Goal: Task Accomplishment & Management: Complete application form

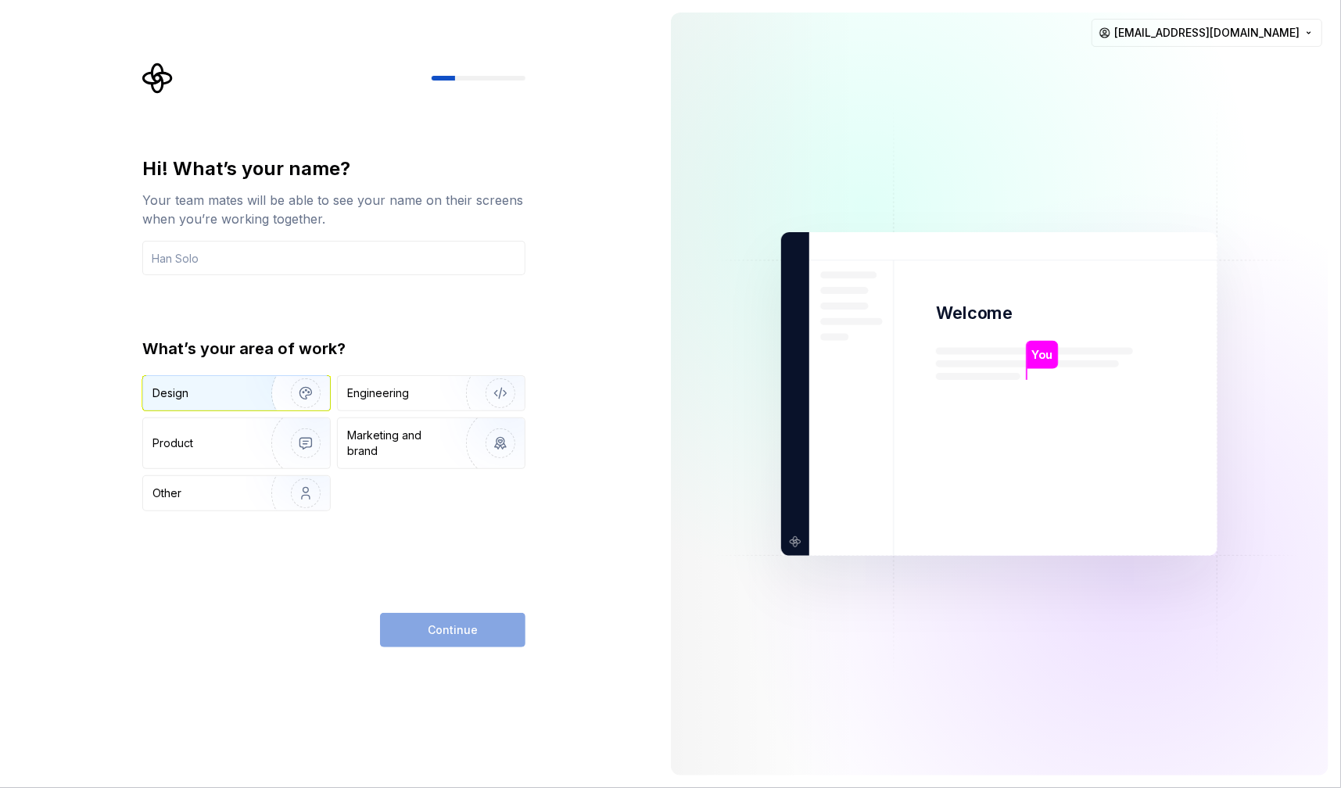
click at [221, 388] on div "Design" at bounding box center [201, 393] width 99 height 16
click at [416, 400] on div "Engineering" at bounding box center [409, 393] width 124 height 16
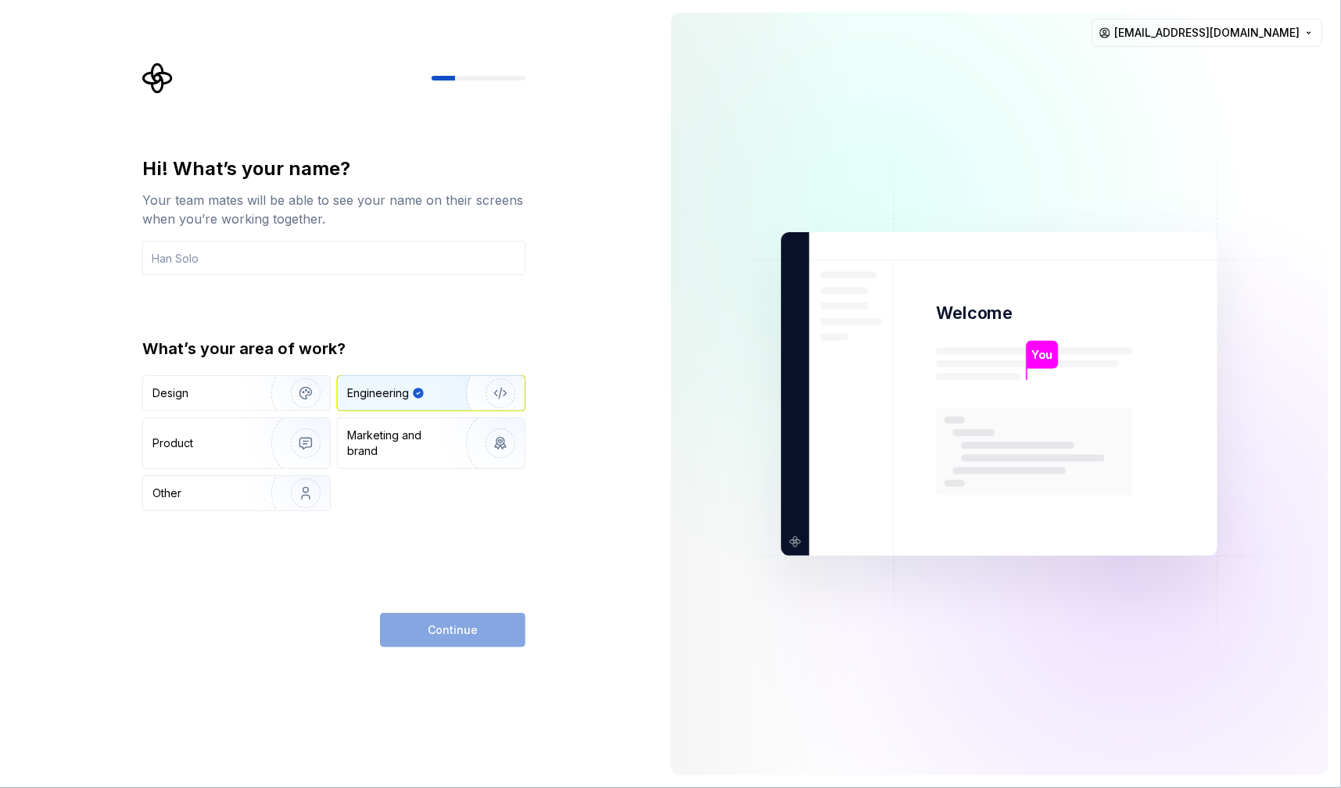
click at [443, 637] on div "Continue" at bounding box center [452, 630] width 145 height 34
click at [216, 443] on div "Product" at bounding box center [203, 444] width 103 height 16
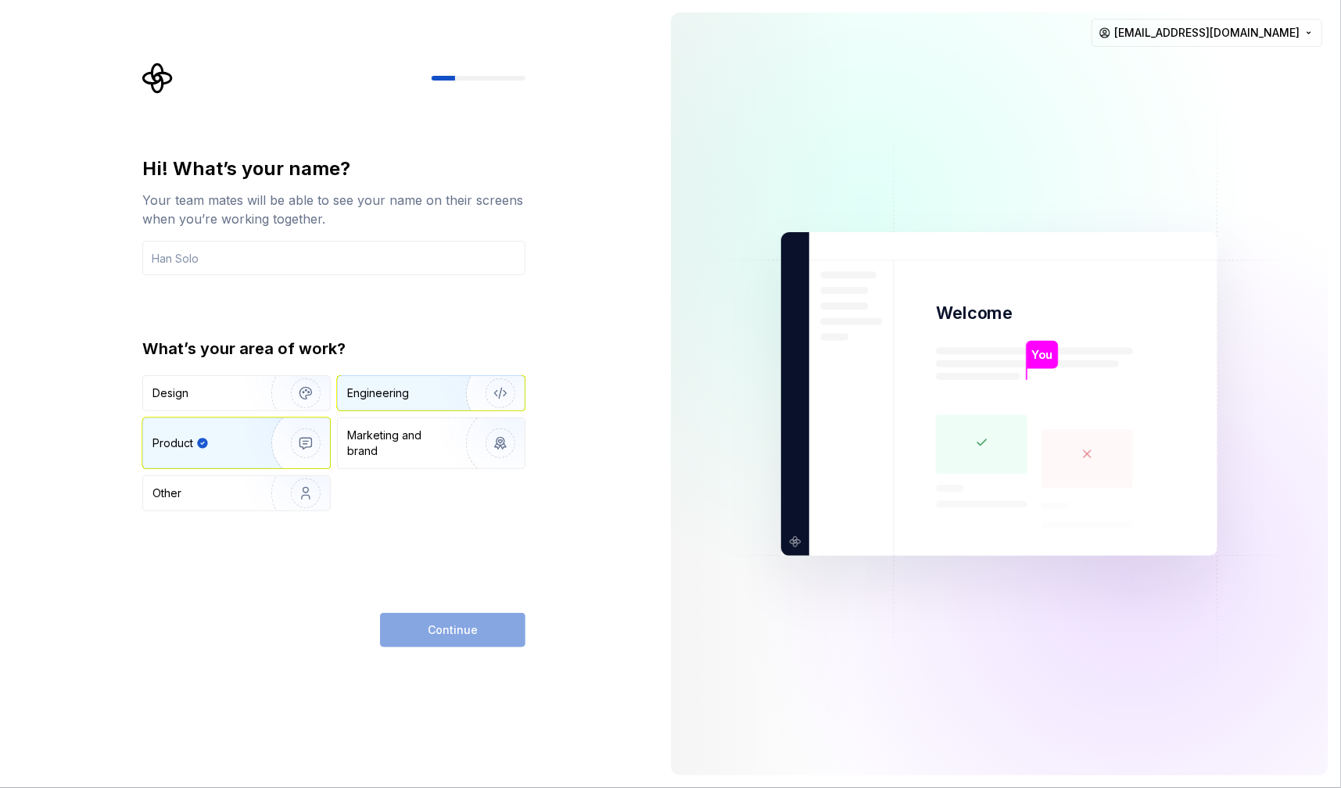
click at [464, 385] on img "button" at bounding box center [490, 393] width 100 height 105
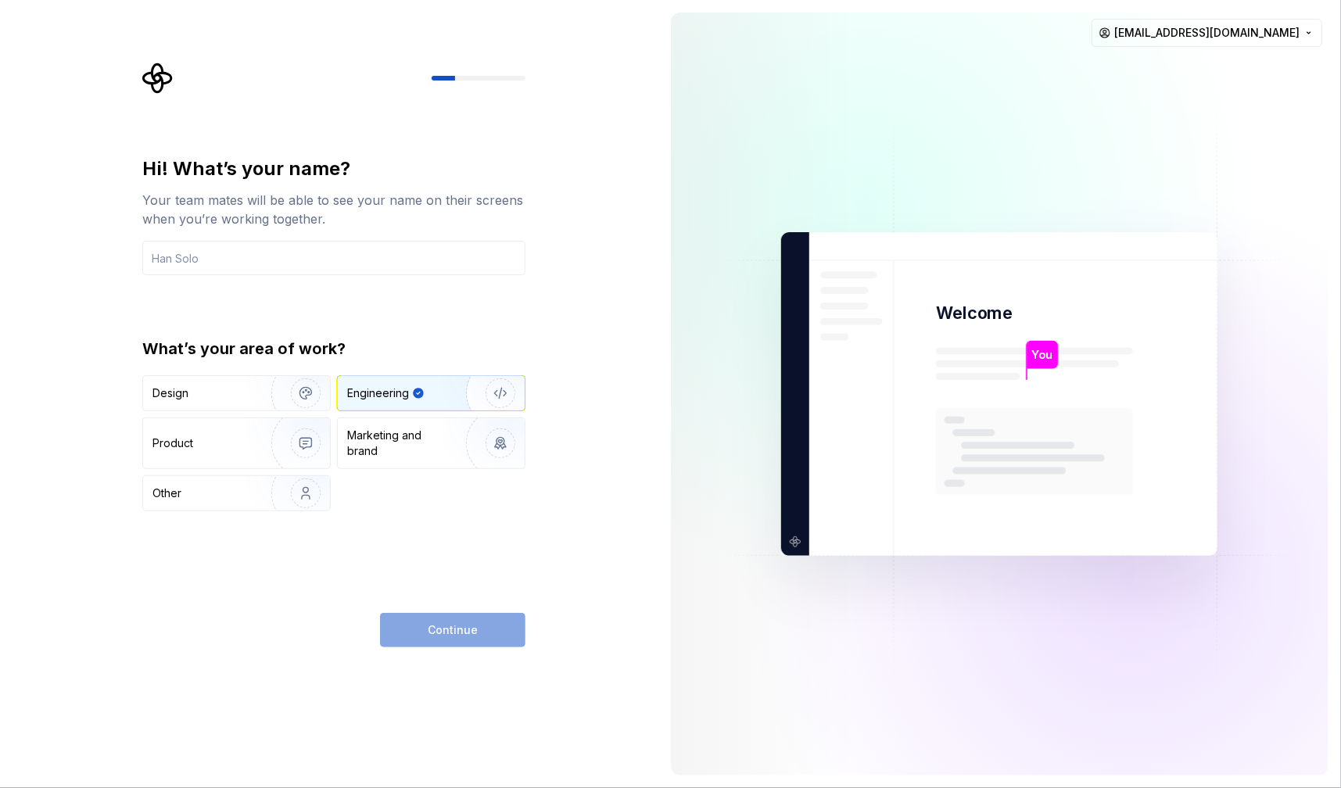
click at [292, 278] on div "Hi! What’s your name? Your team mates will be able to see your name on their sc…" at bounding box center [333, 333] width 383 height 355
click at [285, 267] on input "text" at bounding box center [333, 258] width 383 height 34
type input "s"
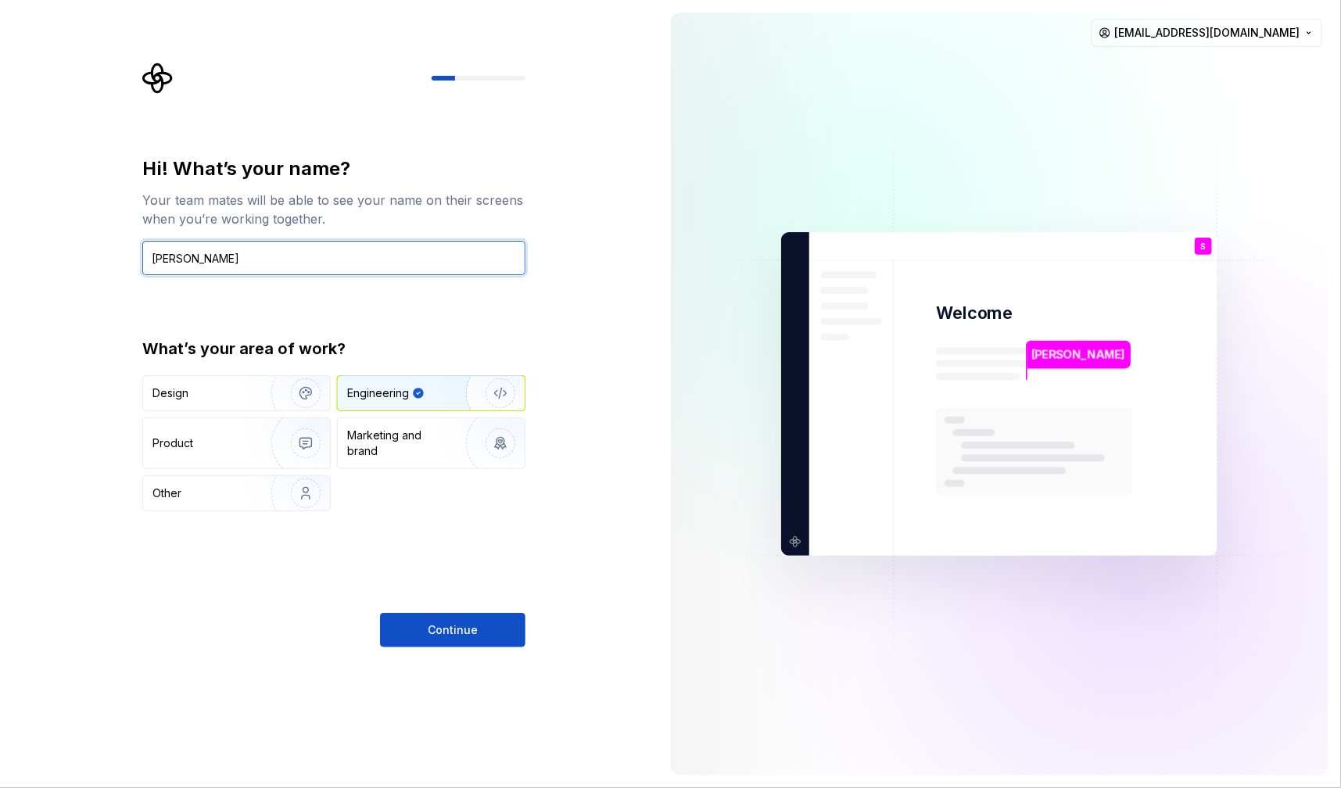
drag, startPoint x: 307, startPoint y: 242, endPoint x: 292, endPoint y: 207, distance: 37.8
click at [307, 238] on div "Hi! What’s your name? Your team mates will be able to see your name on their sc…" at bounding box center [333, 215] width 383 height 119
type input "[PERSON_NAME]"
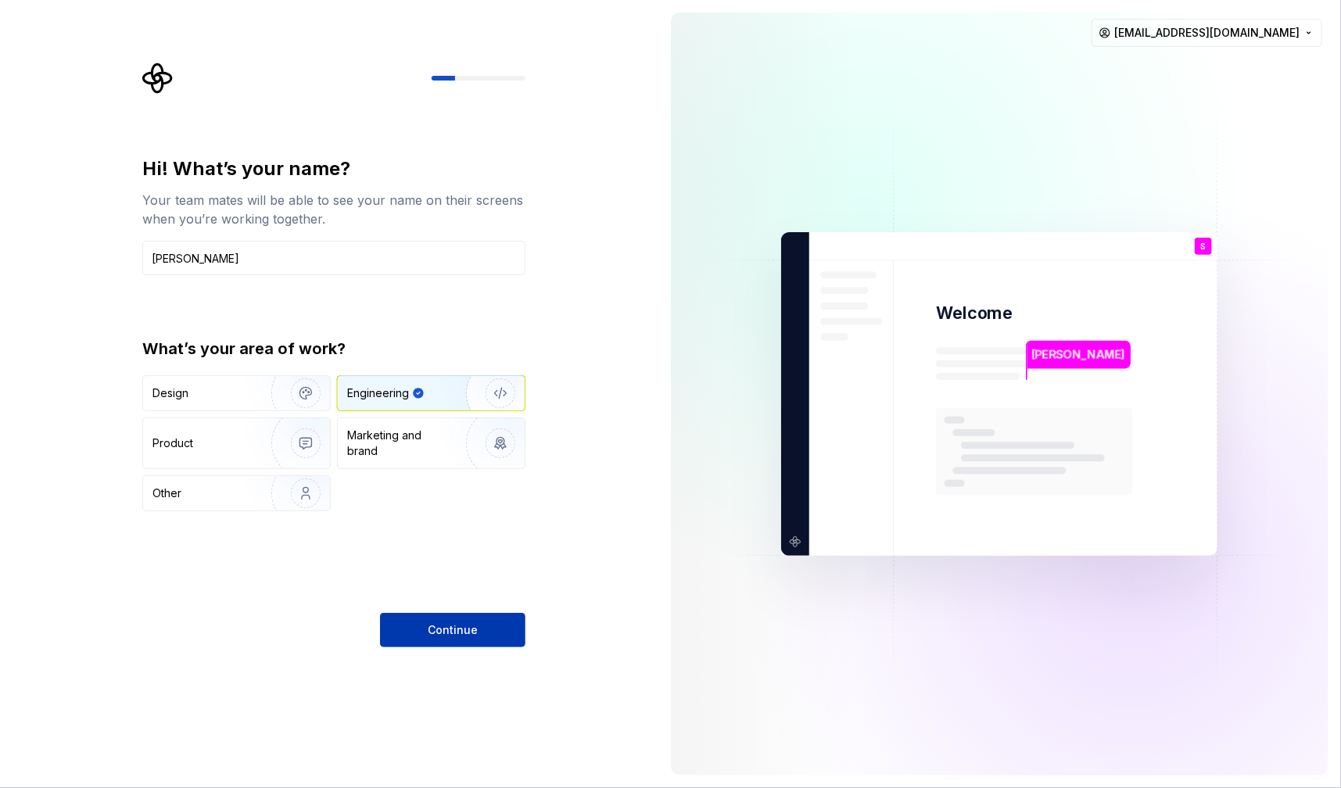
click at [456, 634] on span "Continue" at bounding box center [453, 630] width 50 height 16
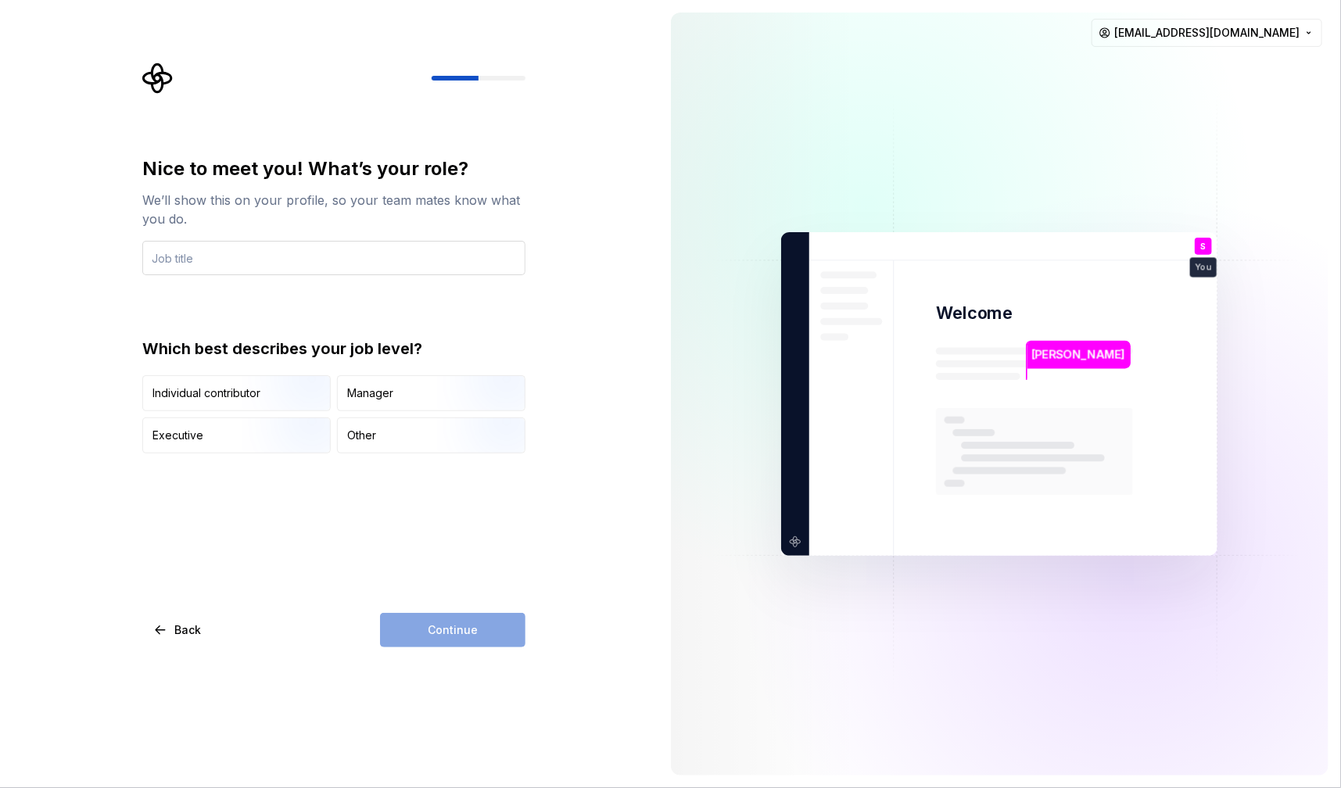
click at [219, 258] on input "text" at bounding box center [333, 258] width 383 height 34
click at [259, 400] on img "button" at bounding box center [292, 412] width 100 height 105
click at [473, 628] on div "Continue" at bounding box center [452, 630] width 145 height 34
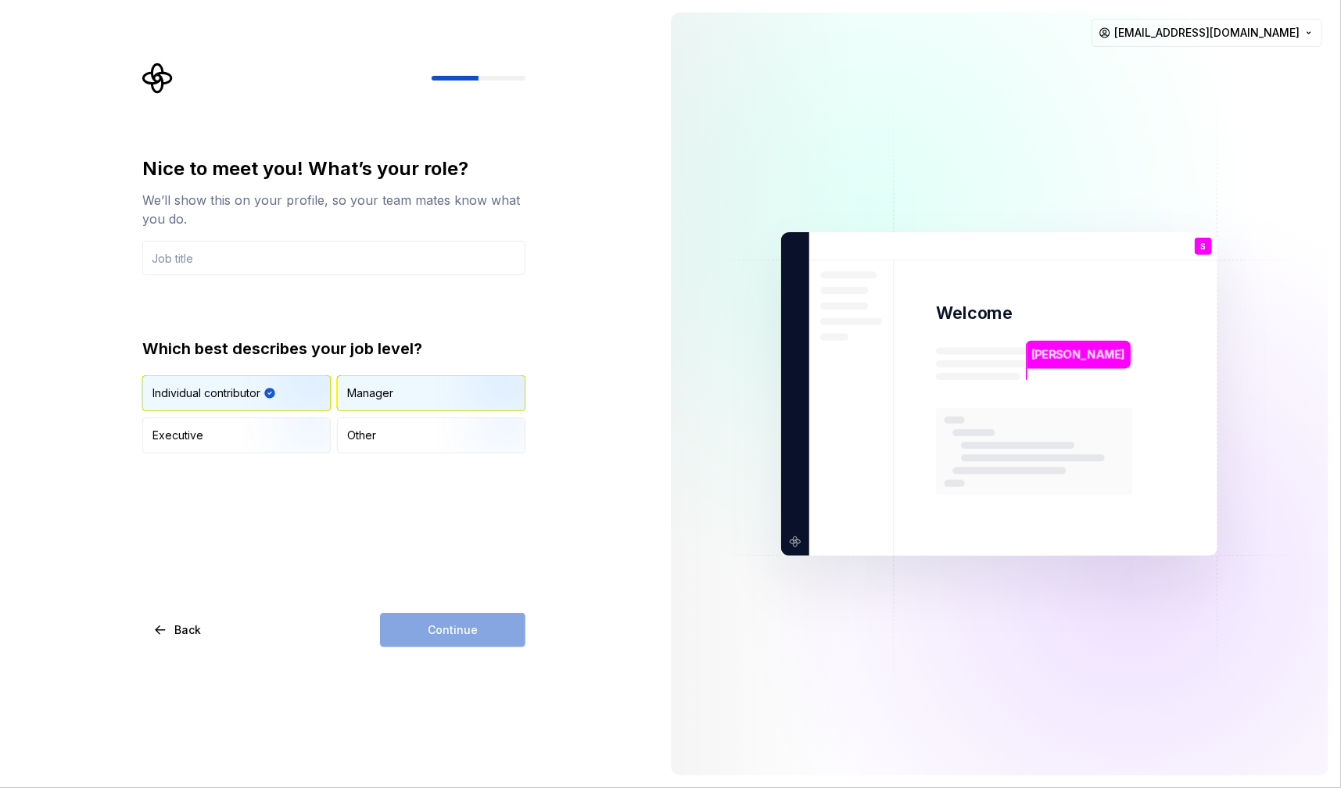
click at [396, 377] on div "Manager" at bounding box center [431, 393] width 187 height 34
click at [289, 234] on div "Nice to meet you! What’s your role? We’ll show this on your profile, so your te…" at bounding box center [333, 215] width 383 height 119
click at [283, 253] on input "text" at bounding box center [333, 258] width 383 height 34
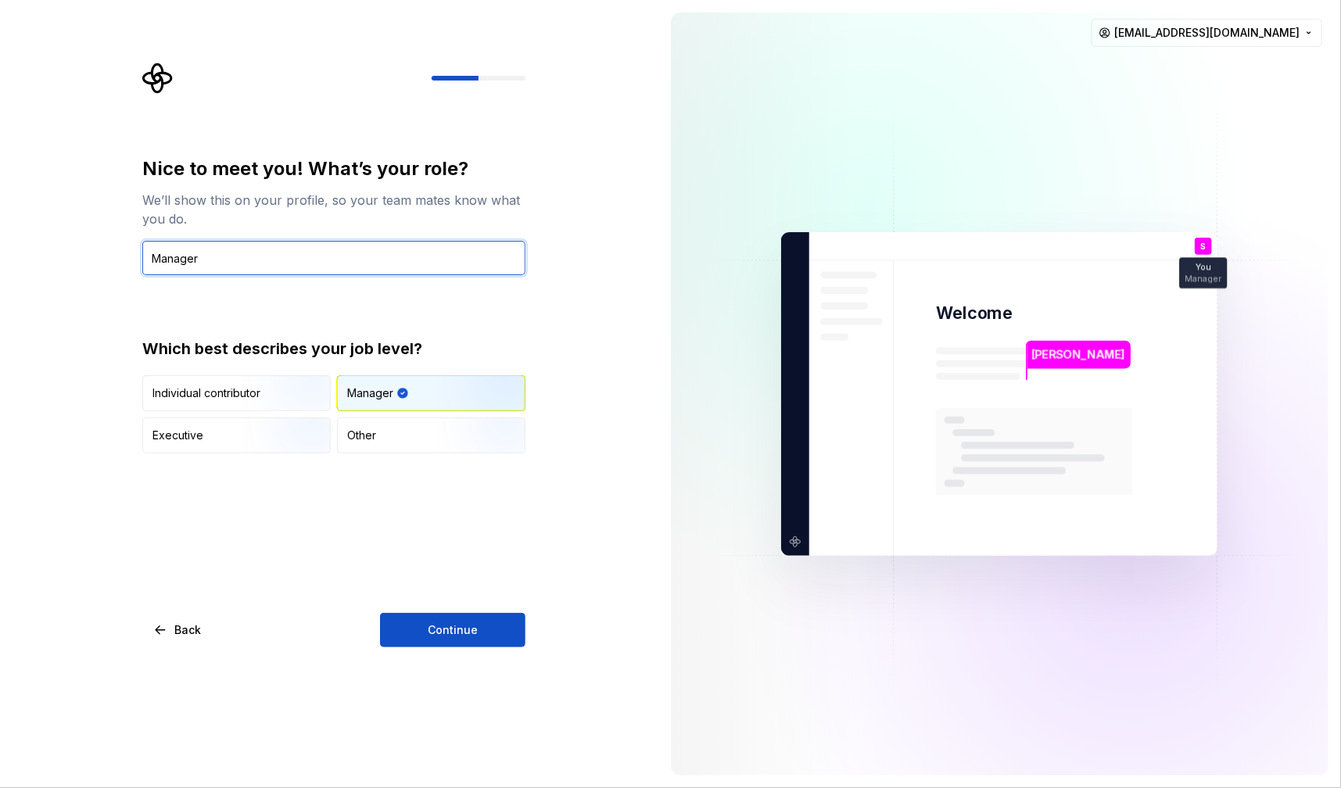
type input "Manager"
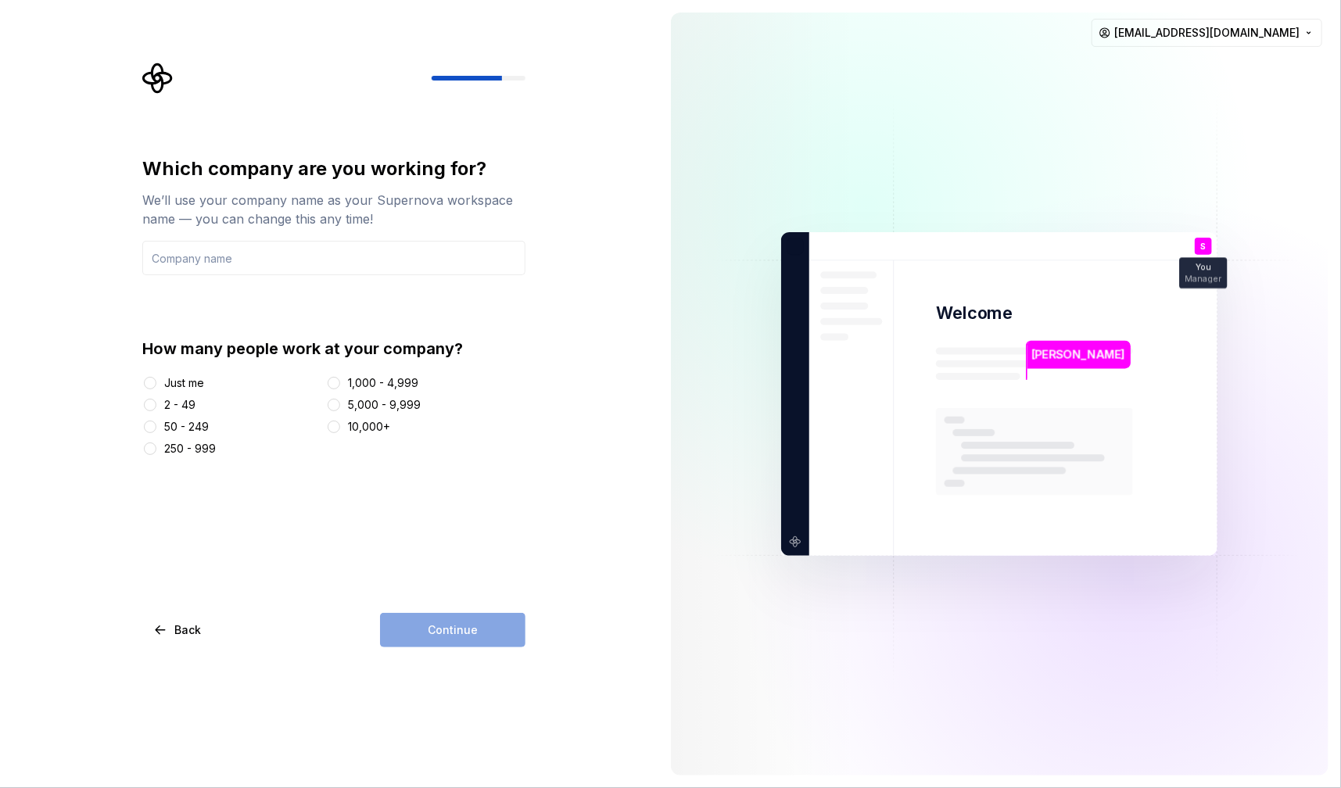
click at [170, 405] on div "2 - 49" at bounding box center [179, 405] width 31 height 16
click at [156, 405] on button "2 - 49" at bounding box center [150, 405] width 13 height 13
click at [384, 403] on div "5,000 - 9,999" at bounding box center [384, 405] width 73 height 16
click at [340, 403] on button "5,000 - 9,999" at bounding box center [334, 405] width 13 height 13
click at [239, 261] on input "text" at bounding box center [333, 258] width 383 height 34
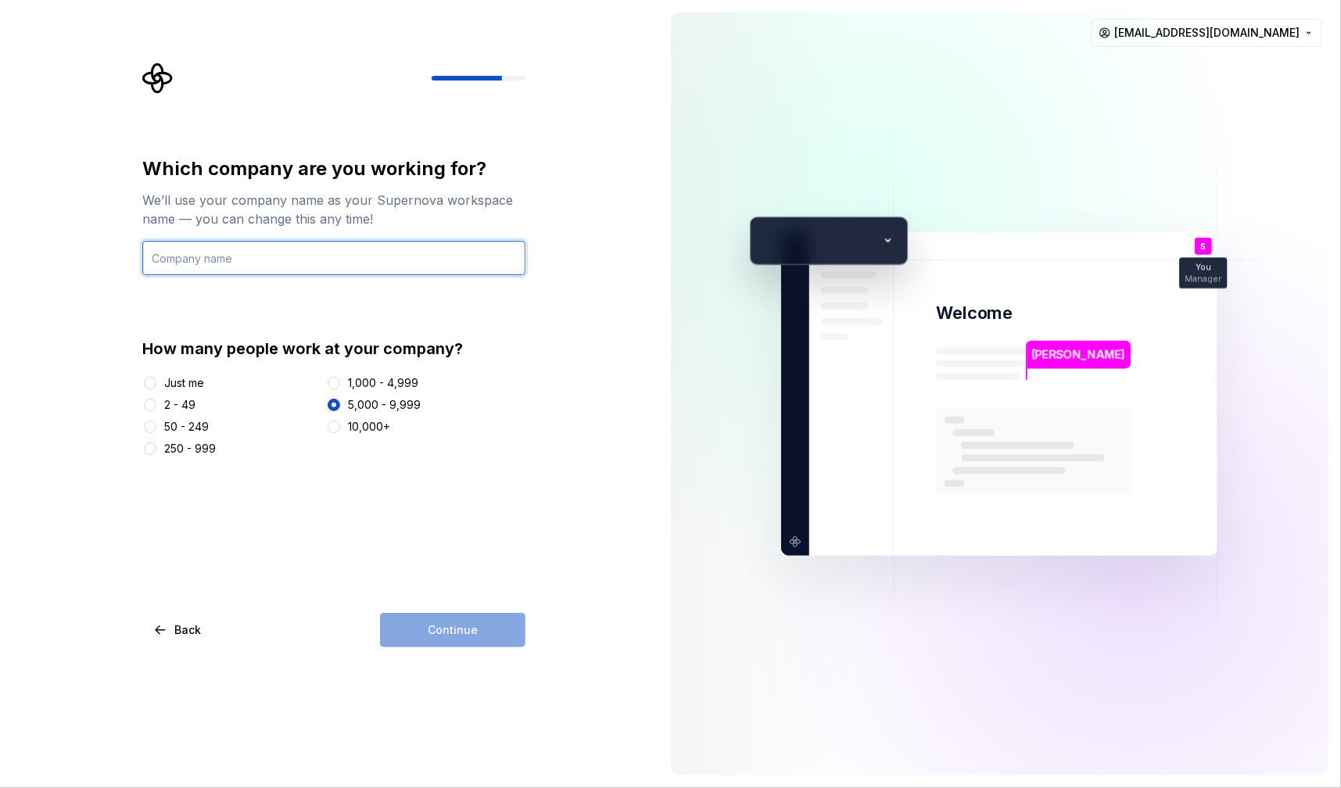
type input "E.U.W IT Group"
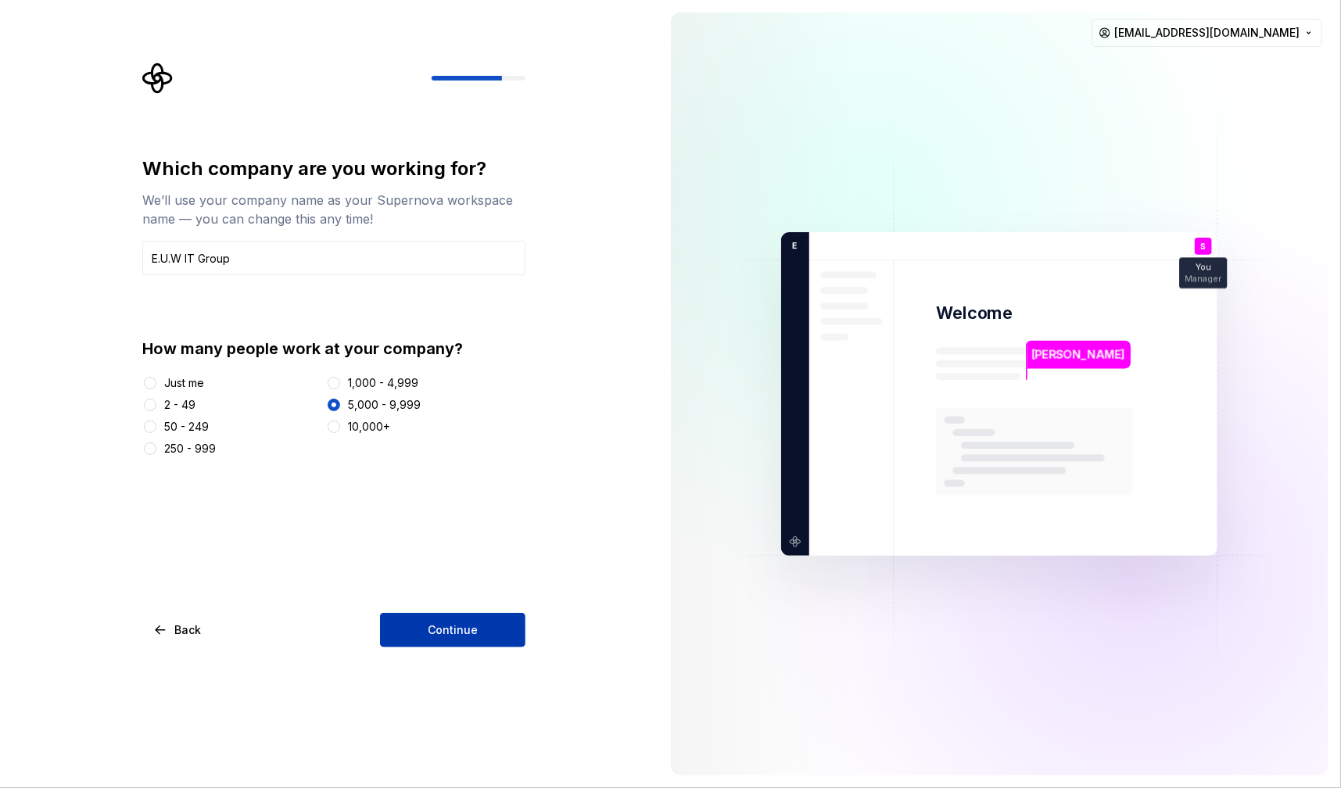
click at [425, 629] on button "Continue" at bounding box center [452, 630] width 145 height 34
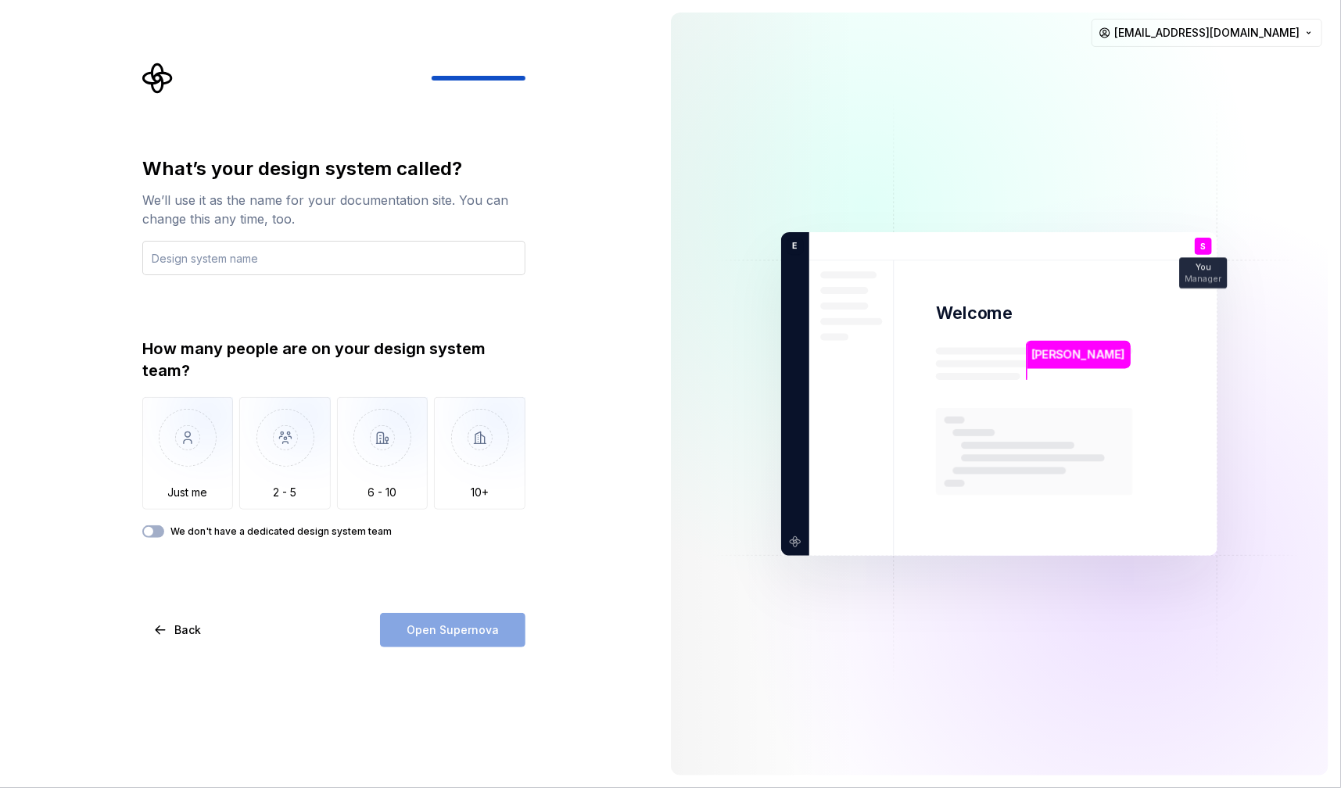
click at [292, 263] on input "text" at bounding box center [333, 258] width 383 height 34
click at [267, 455] on img "button" at bounding box center [284, 449] width 91 height 105
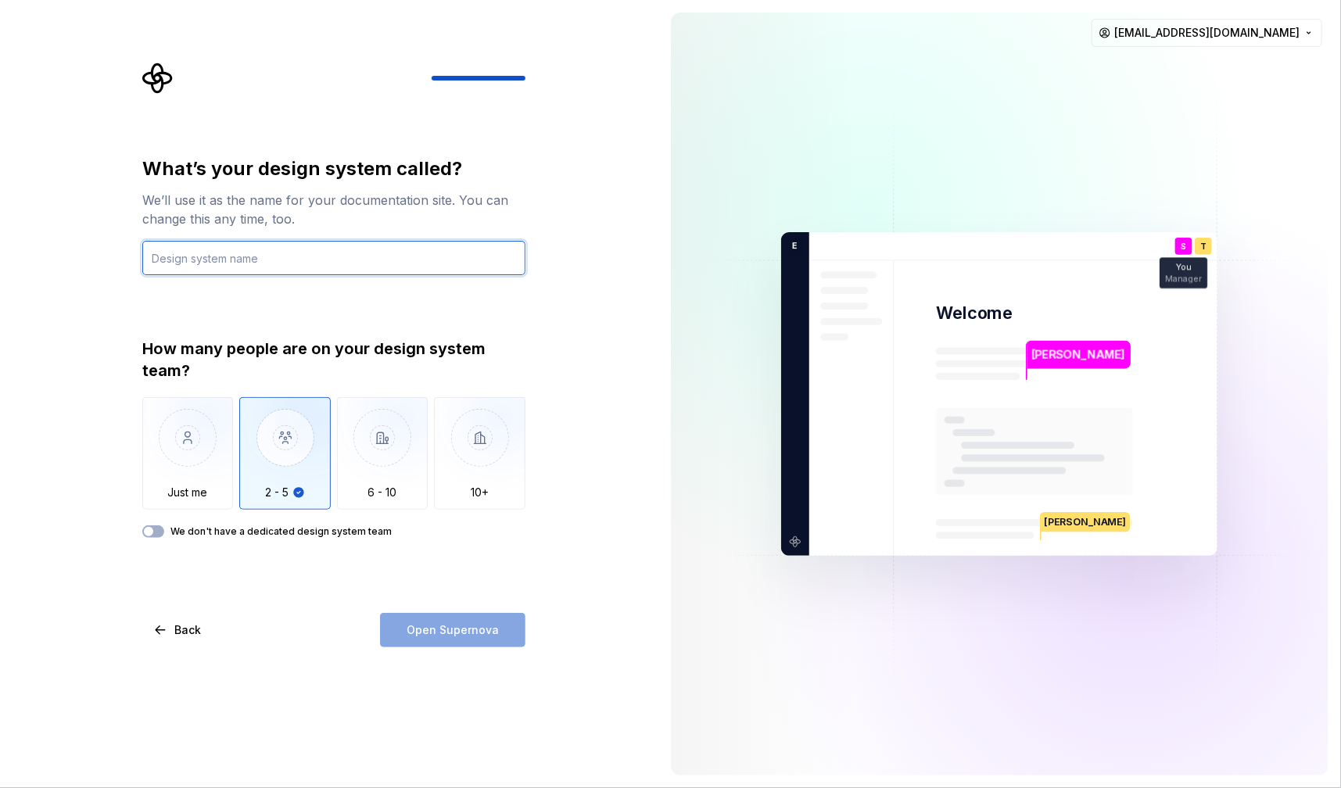
click at [208, 254] on input "text" at bounding box center [333, 258] width 383 height 34
type input "[PERSON_NAME]"
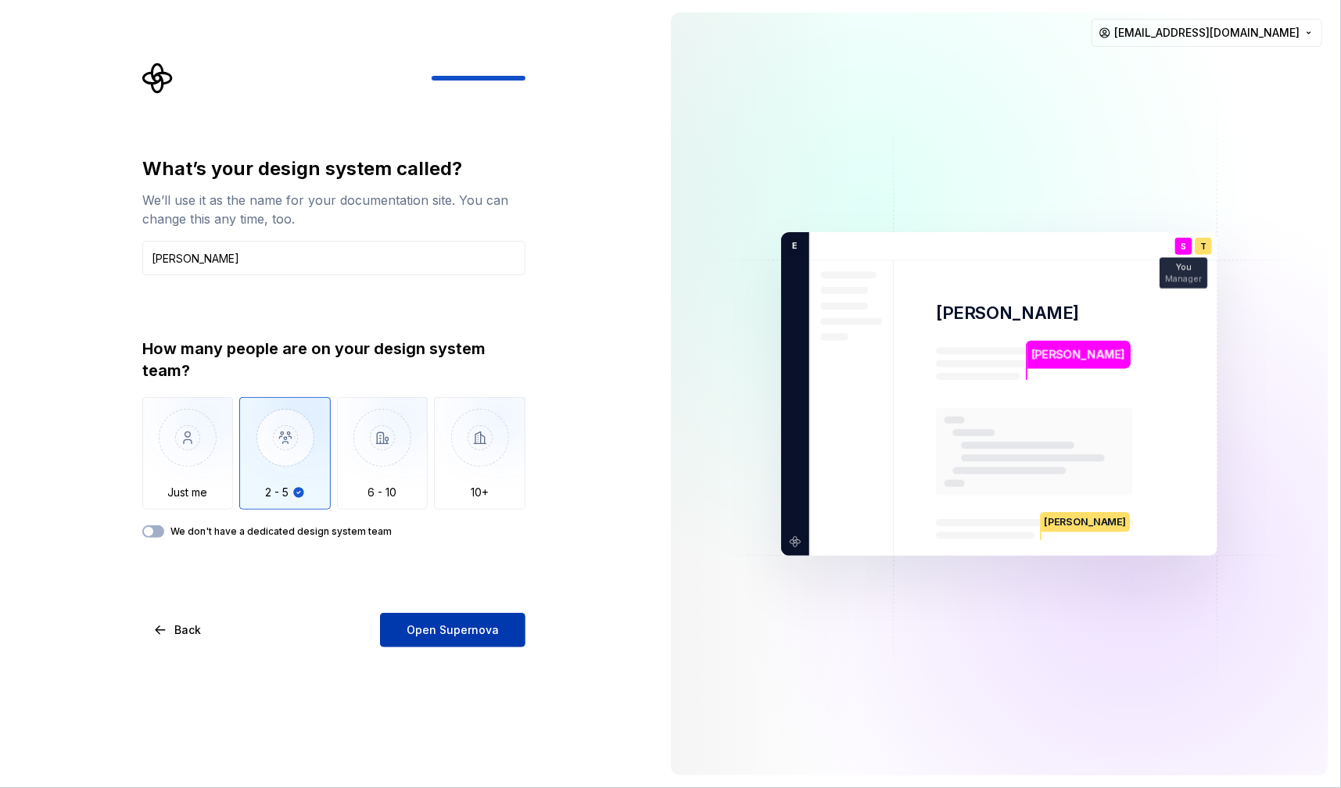
click at [461, 628] on span "Open Supernova" at bounding box center [453, 630] width 92 height 16
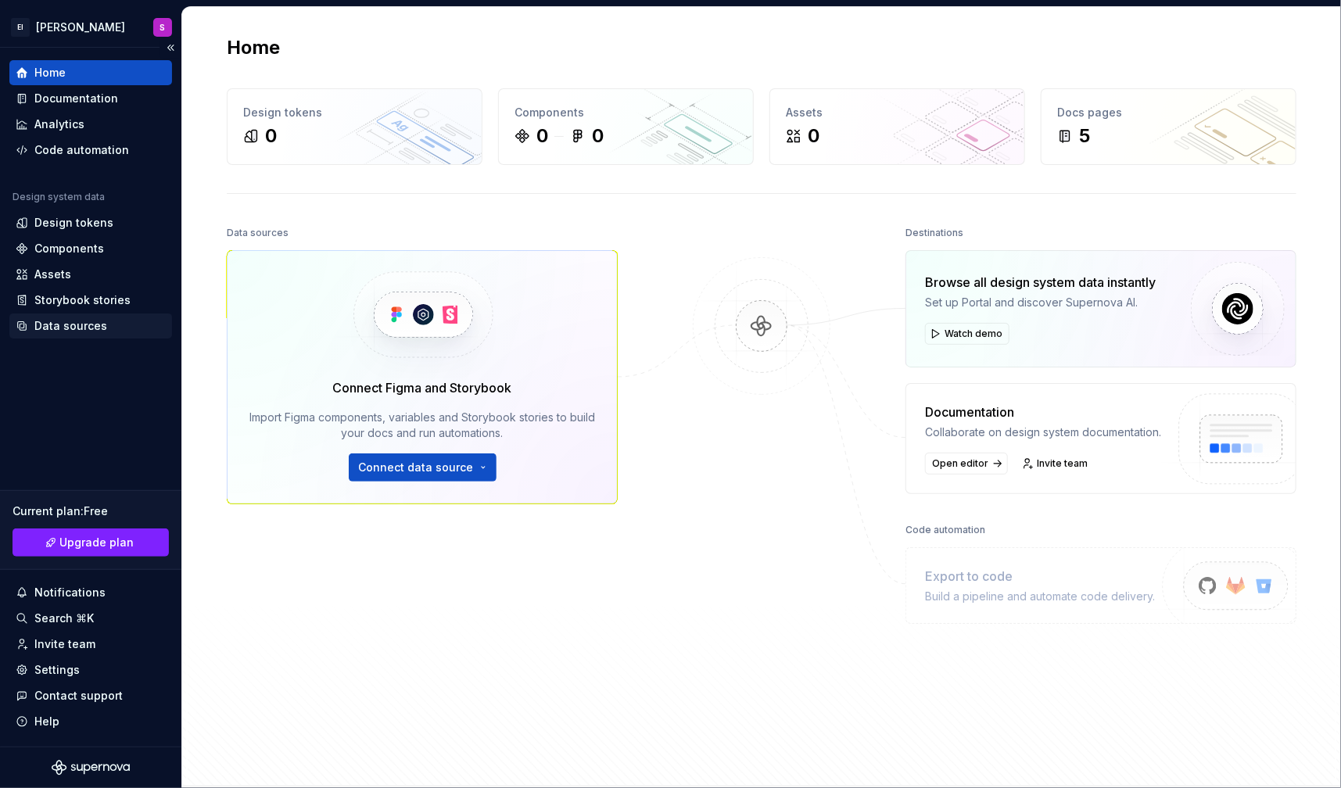
click at [97, 330] on div "Data sources" at bounding box center [70, 326] width 73 height 16
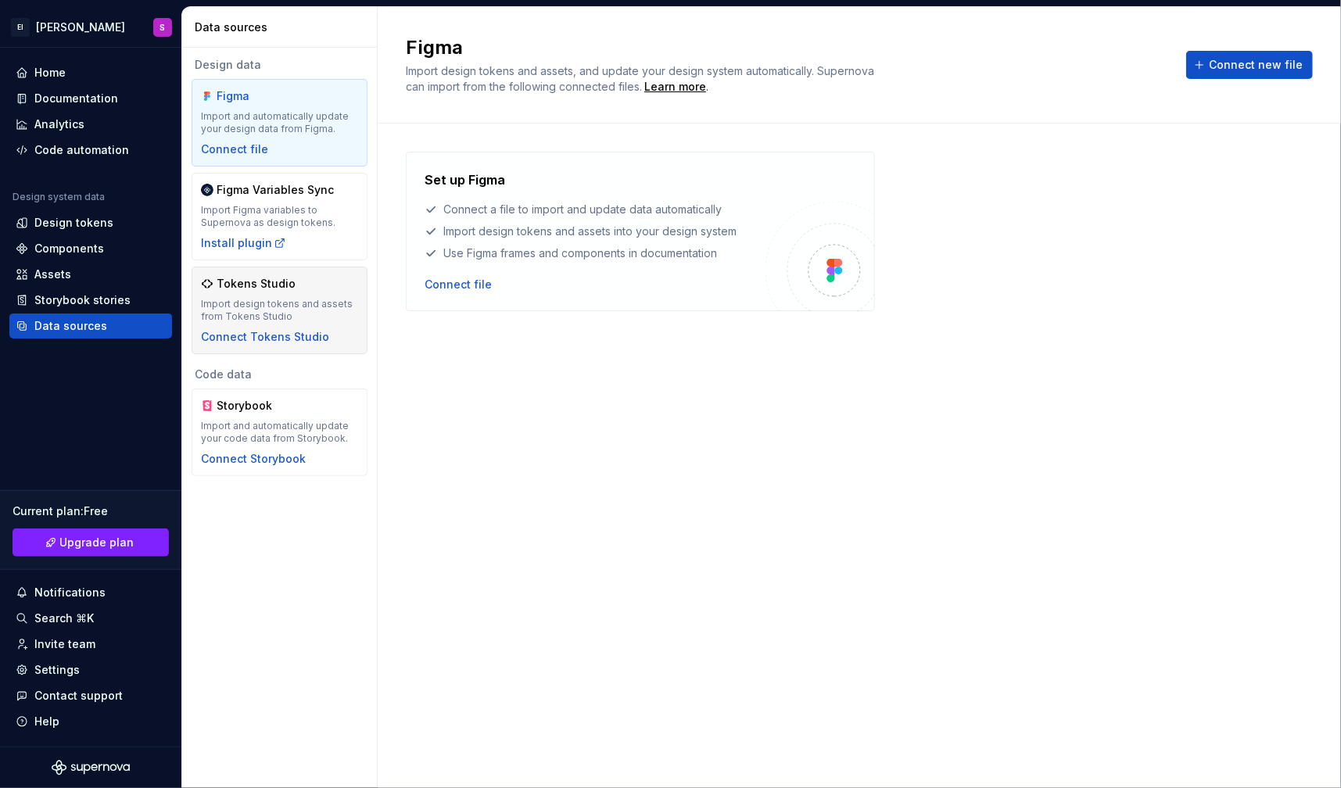
click at [306, 285] on div "Tokens Studio" at bounding box center [279, 284] width 157 height 16
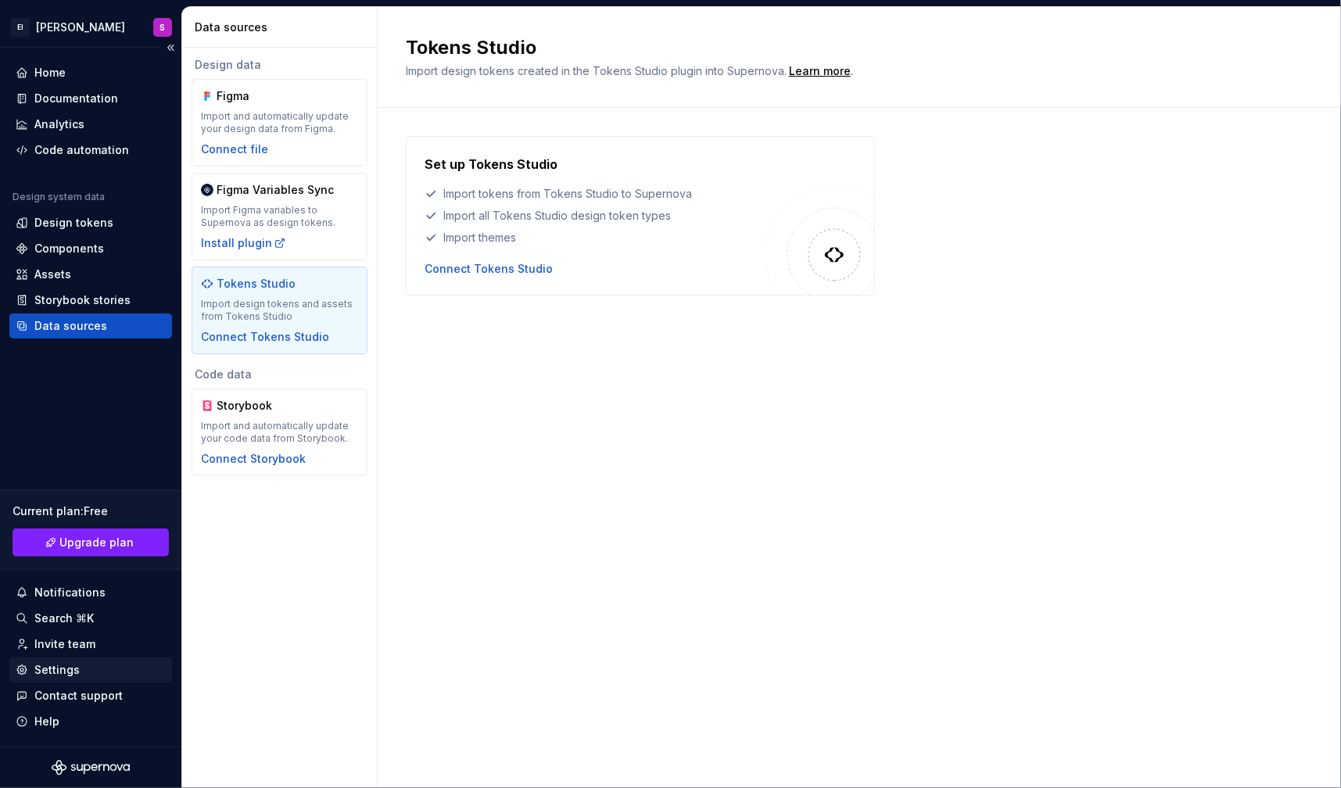
click at [48, 665] on div "Settings" at bounding box center [56, 670] width 45 height 16
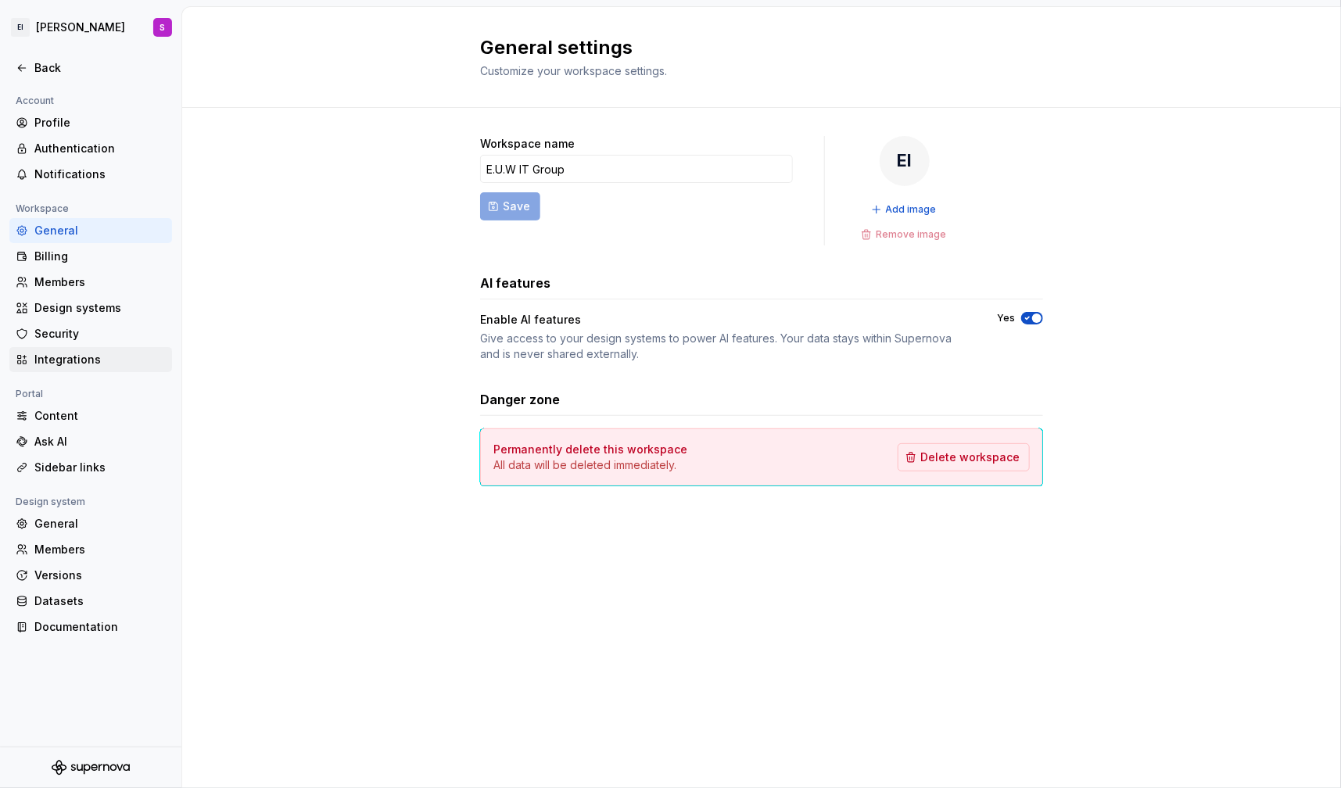
click at [56, 361] on div "Integrations" at bounding box center [99, 360] width 131 height 16
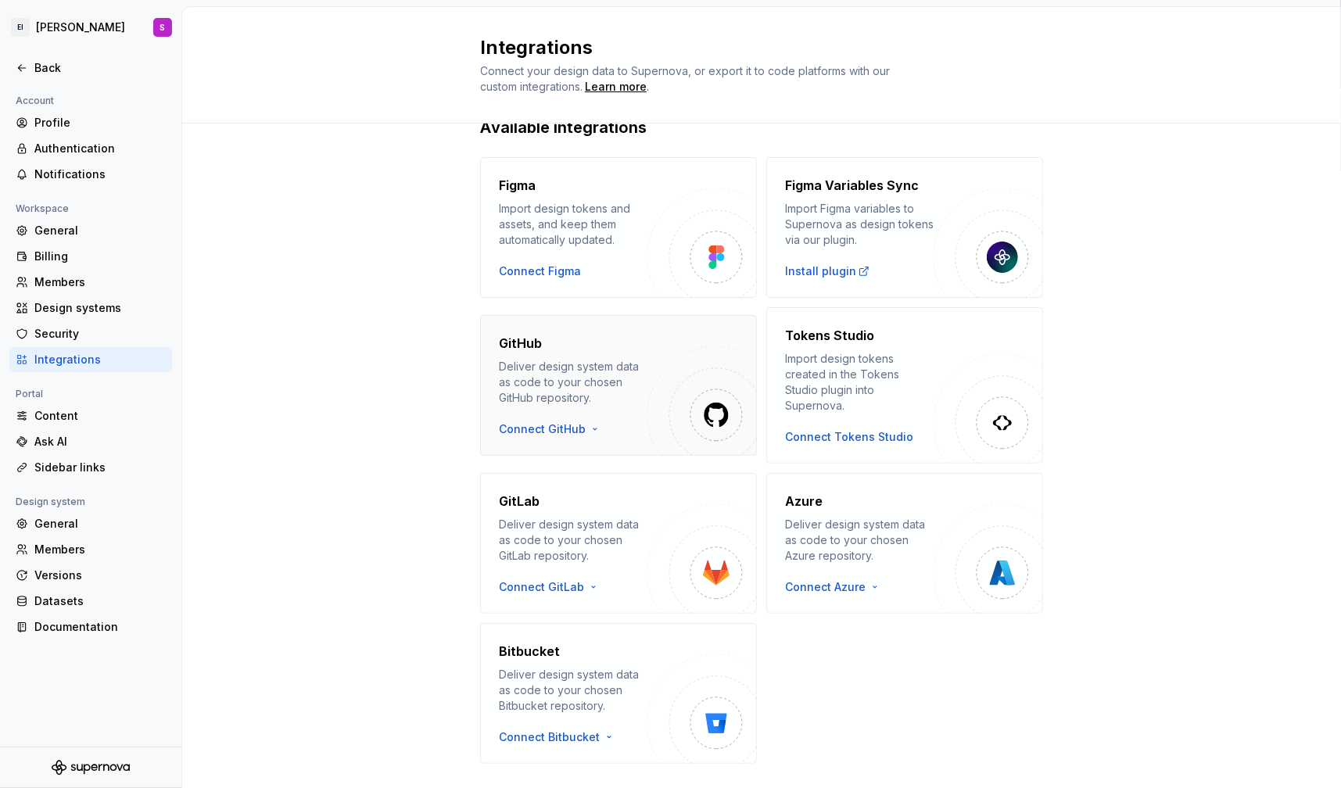
scroll to position [54, 0]
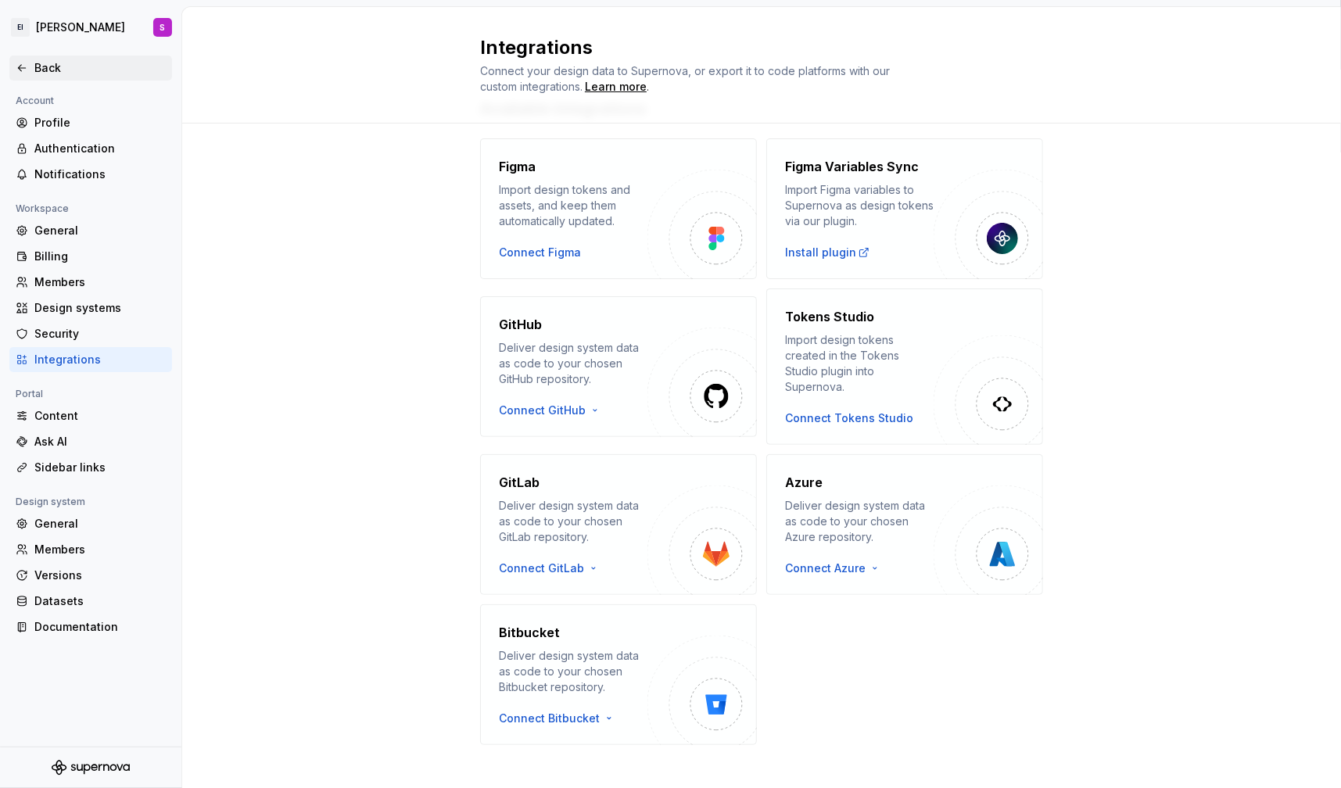
click at [38, 74] on div "Back" at bounding box center [99, 68] width 131 height 16
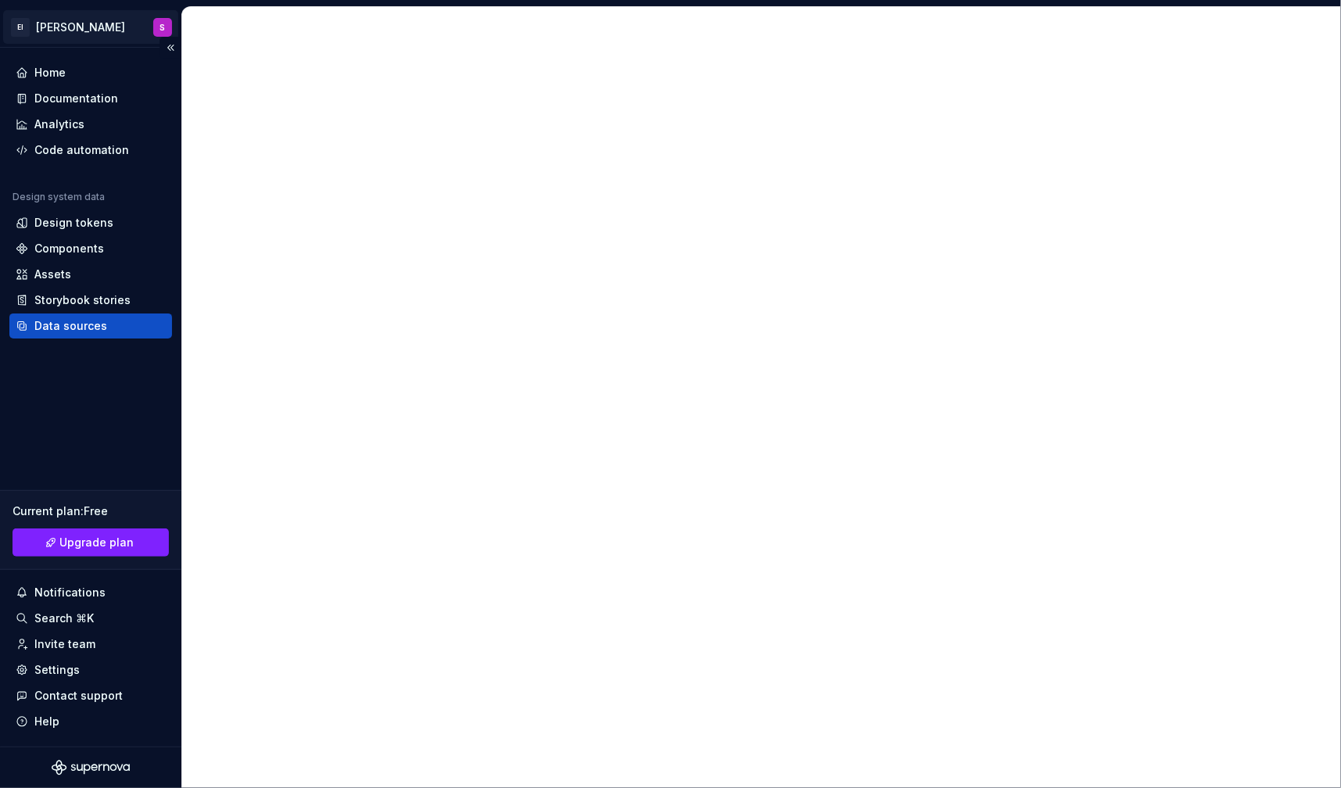
click at [44, 35] on html "EI [PERSON_NAME] S Home Documentation Analytics Code automation Design system d…" at bounding box center [670, 394] width 1341 height 788
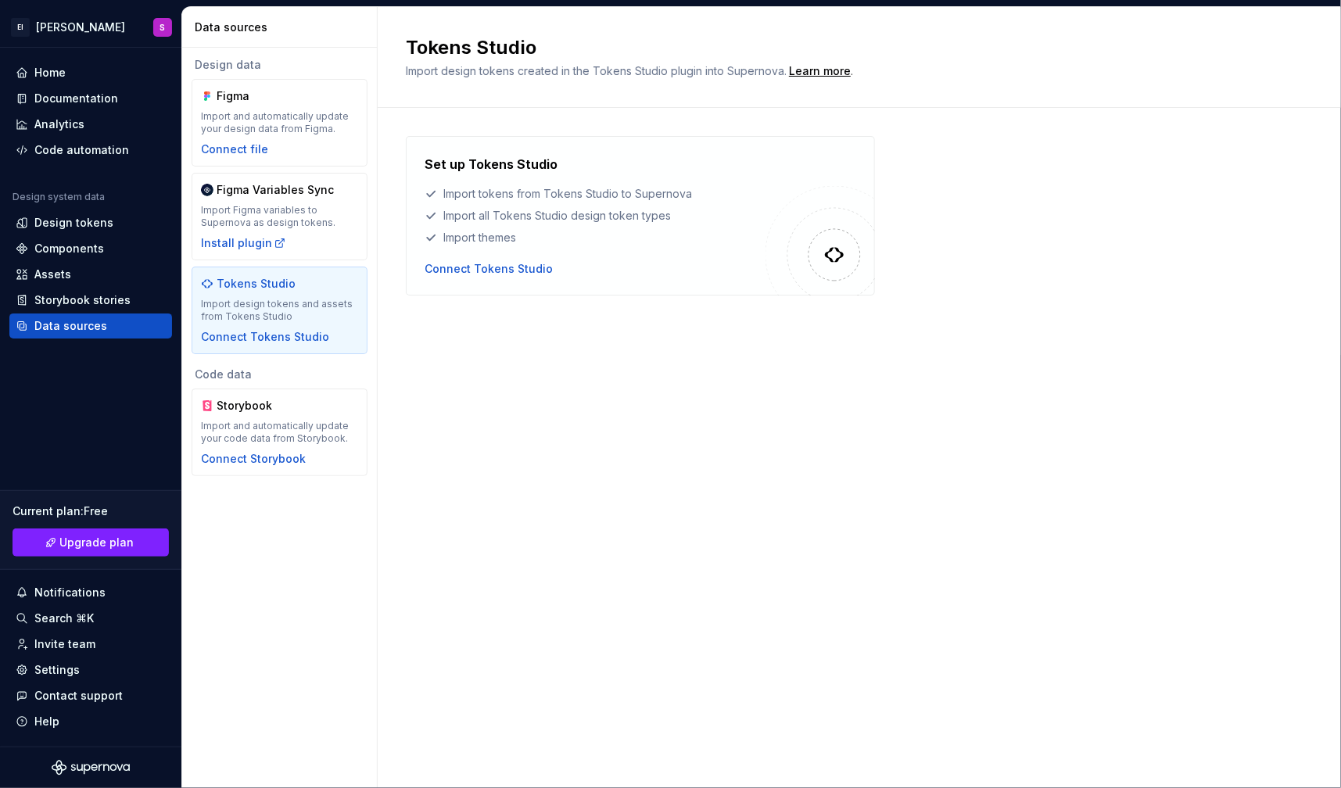
click at [661, 604] on html "EI [PERSON_NAME] S Home Documentation Analytics Code automation Design system d…" at bounding box center [670, 394] width 1341 height 788
click at [62, 77] on div "Home" at bounding box center [49, 73] width 31 height 16
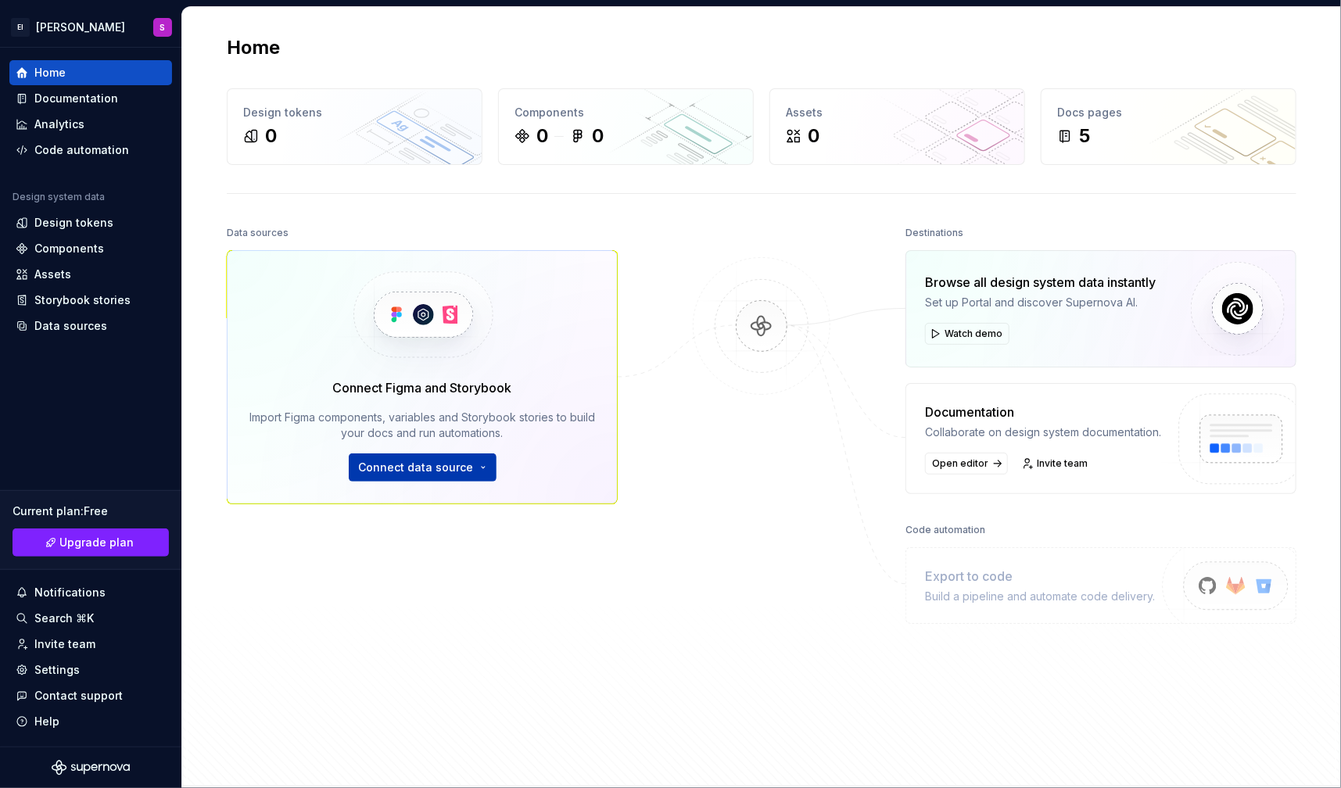
click at [448, 461] on span "Connect data source" at bounding box center [416, 468] width 115 height 16
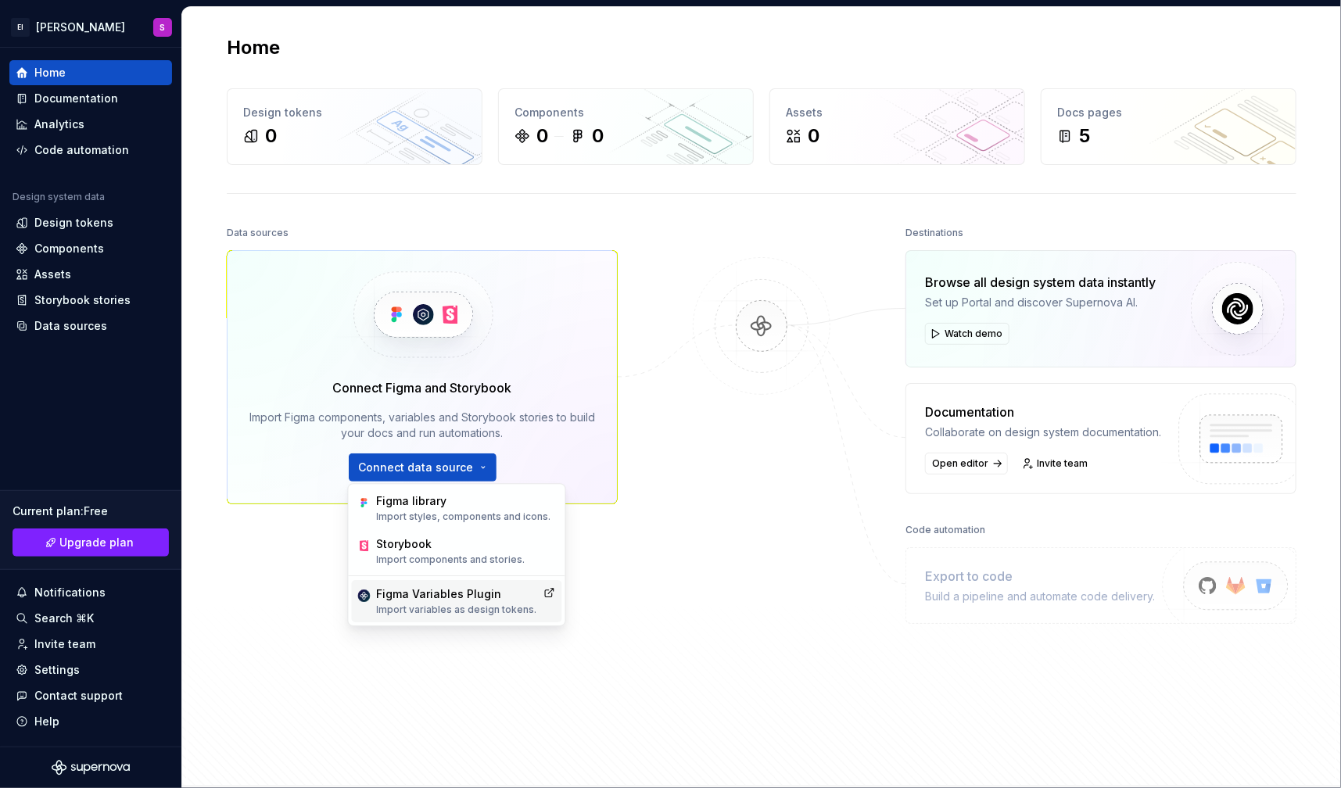
click at [454, 608] on p "Import variables as design tokens." at bounding box center [457, 610] width 160 height 13
